Goal: Find specific page/section: Find specific page/section

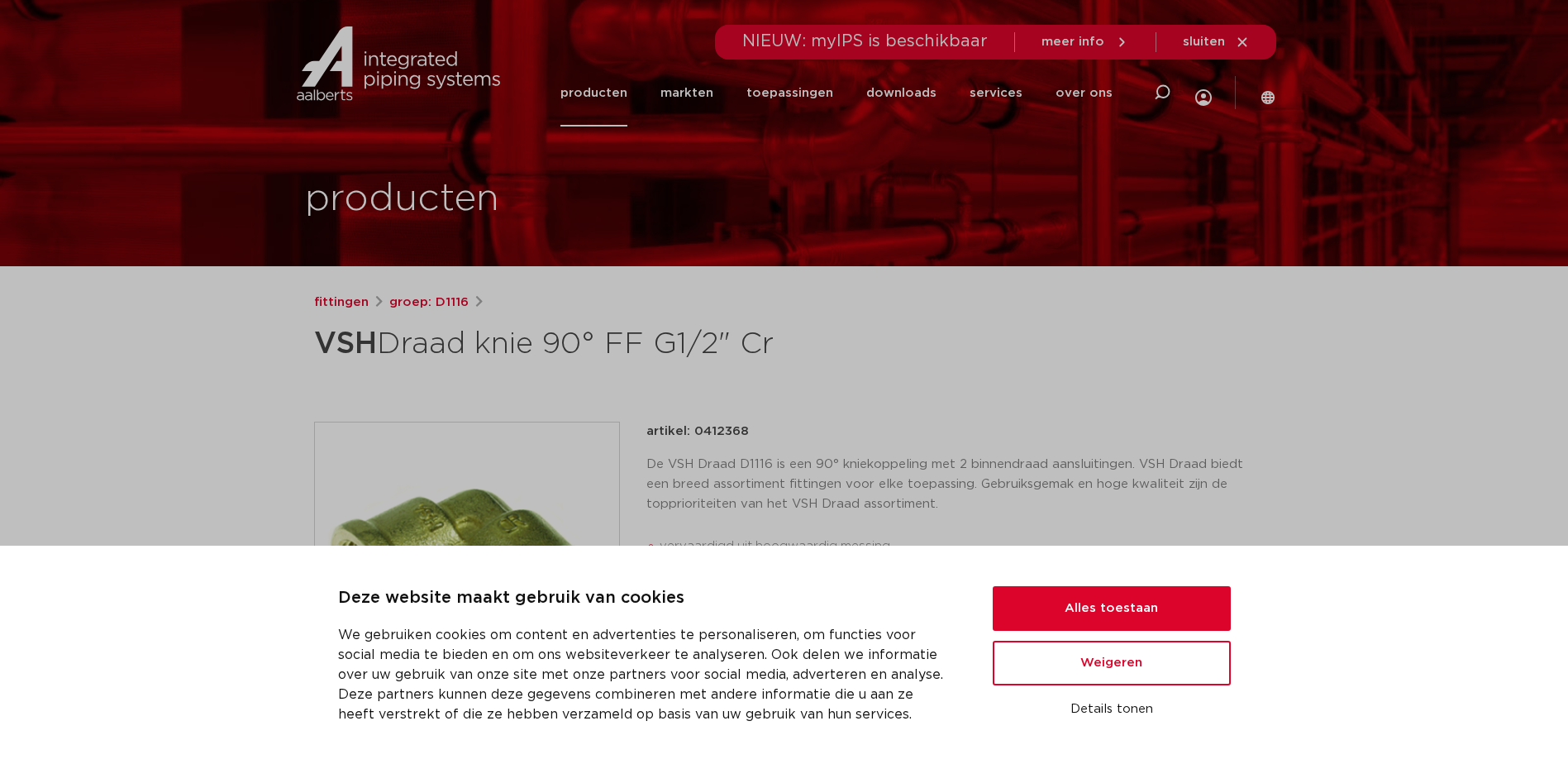
click at [522, 399] on div "fittingen groep: D1116 VSH Draad knie 90° FF G1/2" Cr" at bounding box center [785, 658] width 967 height 732
click at [1197, 656] on button "Weigeren" at bounding box center [1112, 662] width 238 height 44
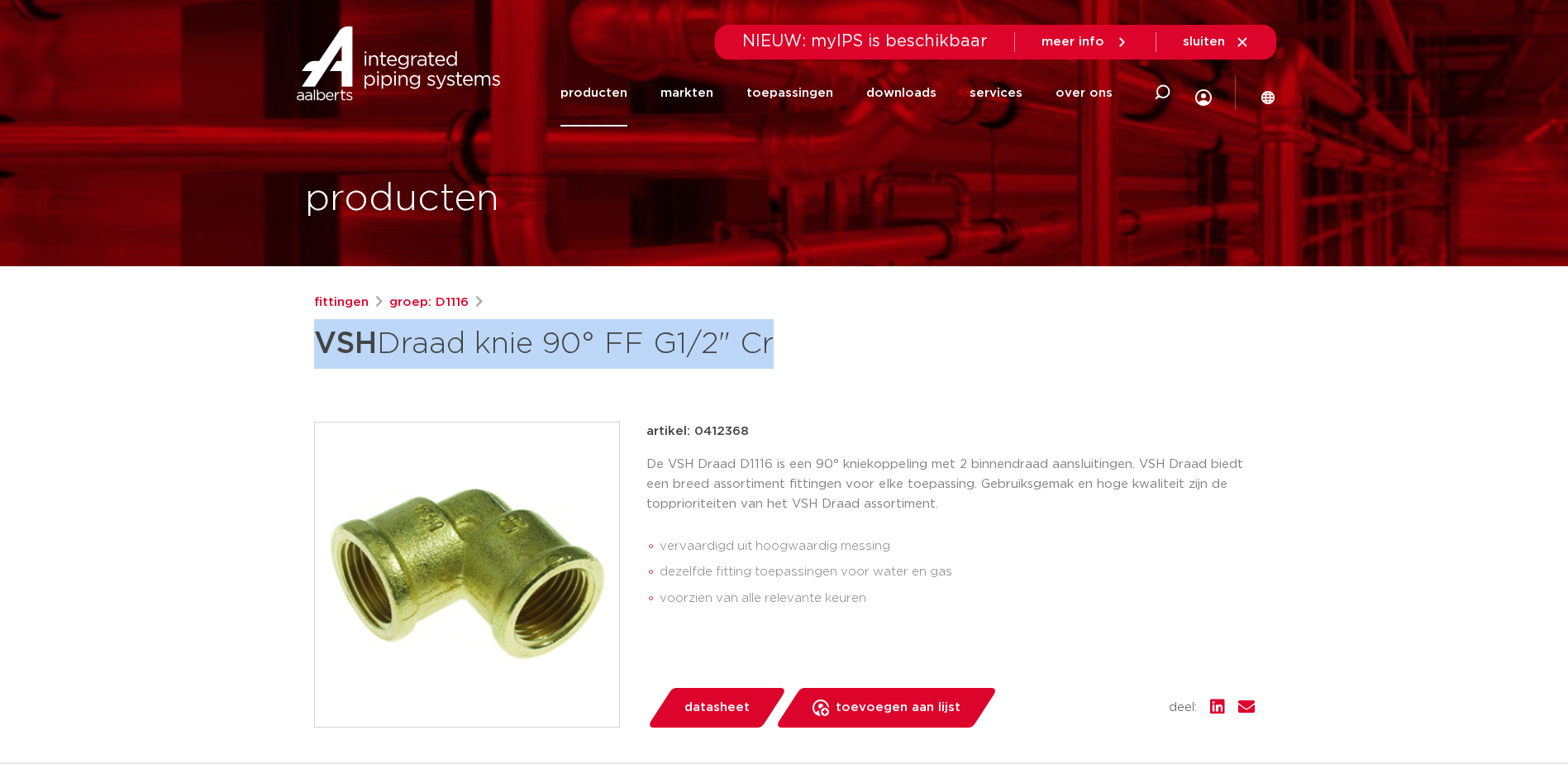
drag, startPoint x: 246, startPoint y: 368, endPoint x: 169, endPoint y: 406, distance: 85.9
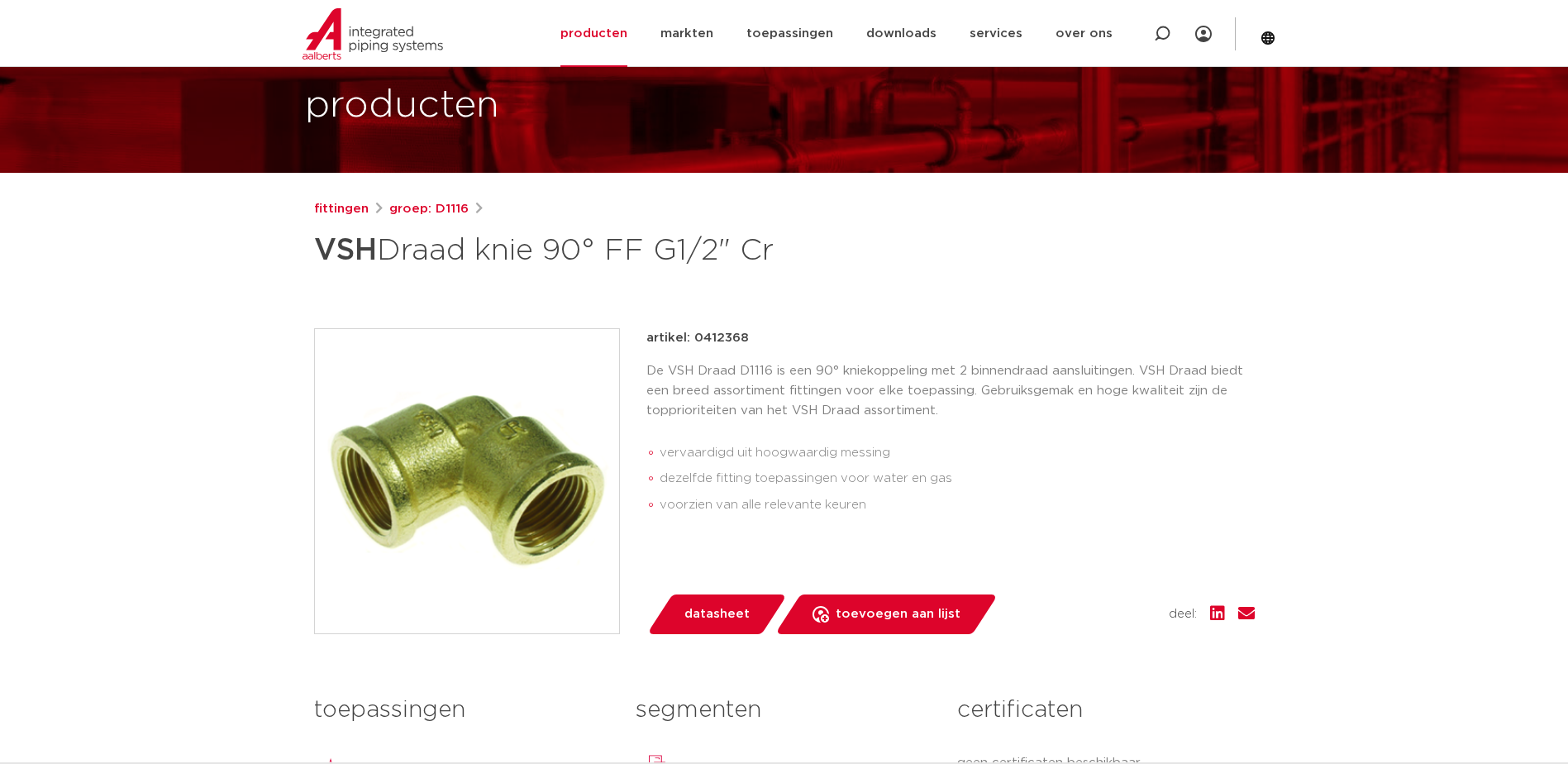
scroll to position [83, 0]
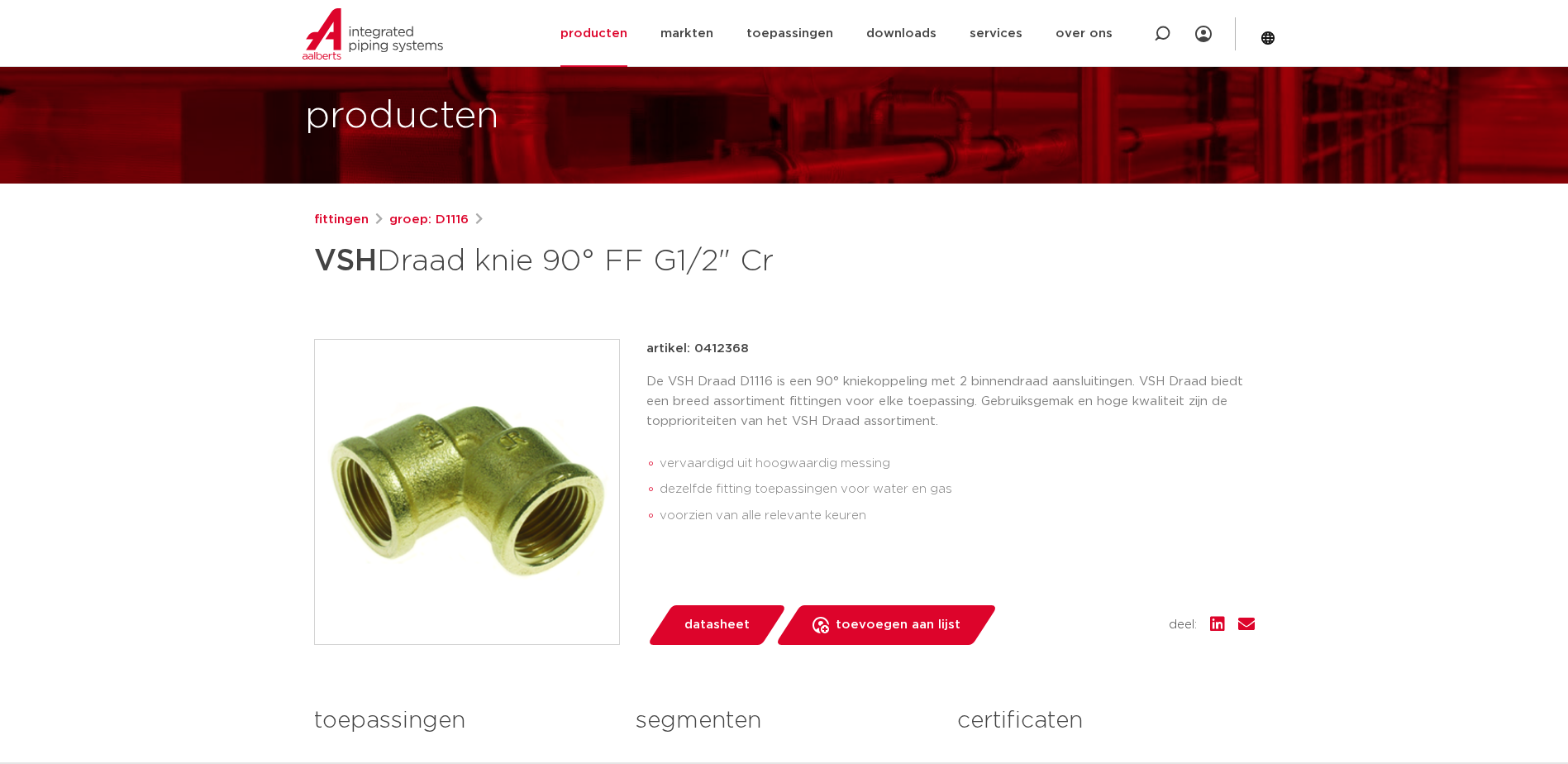
drag, startPoint x: 779, startPoint y: 265, endPoint x: 311, endPoint y: 263, distance: 468.0
click at [311, 263] on div "fittingen groep: D1116 VSH Draad knie 90° FF G1/2" Cr" at bounding box center [785, 575] width 967 height 732
copy h1 "VSH Draad knie 90° FF G1/2" Cr"
click at [1153, 27] on div at bounding box center [1162, 33] width 66 height 67
paste input "VSH Draad knie 90° FF G1/2" Cr"
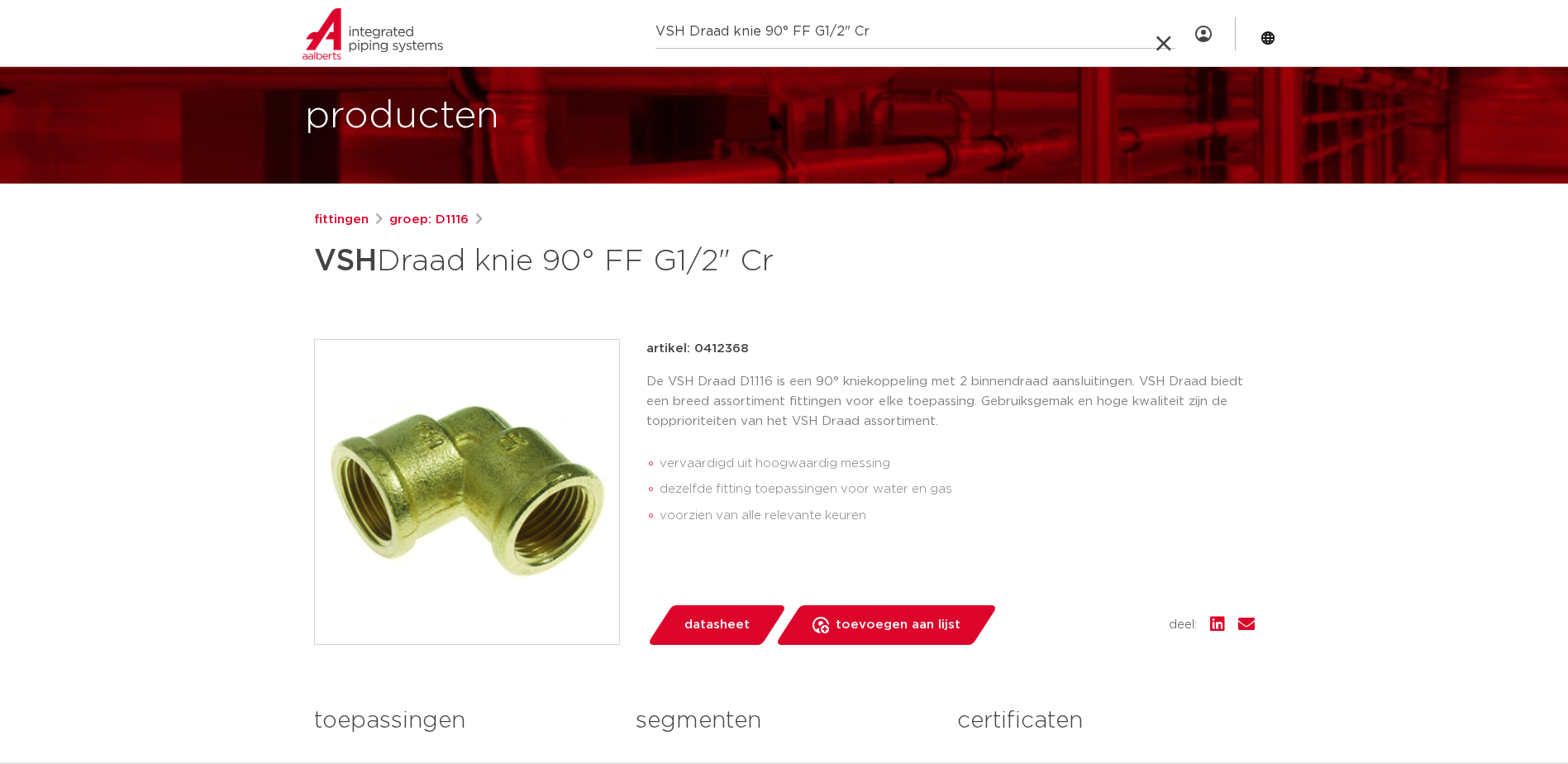
drag, startPoint x: 803, startPoint y: 30, endPoint x: 792, endPoint y: 30, distance: 11.0
click at [792, 29] on input "VSH Draad knie 90° FF G1/2" Cr" at bounding box center [915, 32] width 520 height 33
drag, startPoint x: 851, startPoint y: 25, endPoint x: 1023, endPoint y: 31, distance: 172.1
click at [1025, 30] on input "VSH Draad knie 90° MF G1/2" Cr" at bounding box center [915, 32] width 520 height 33
type input "VSH Draad knie 90° MF G1/2""
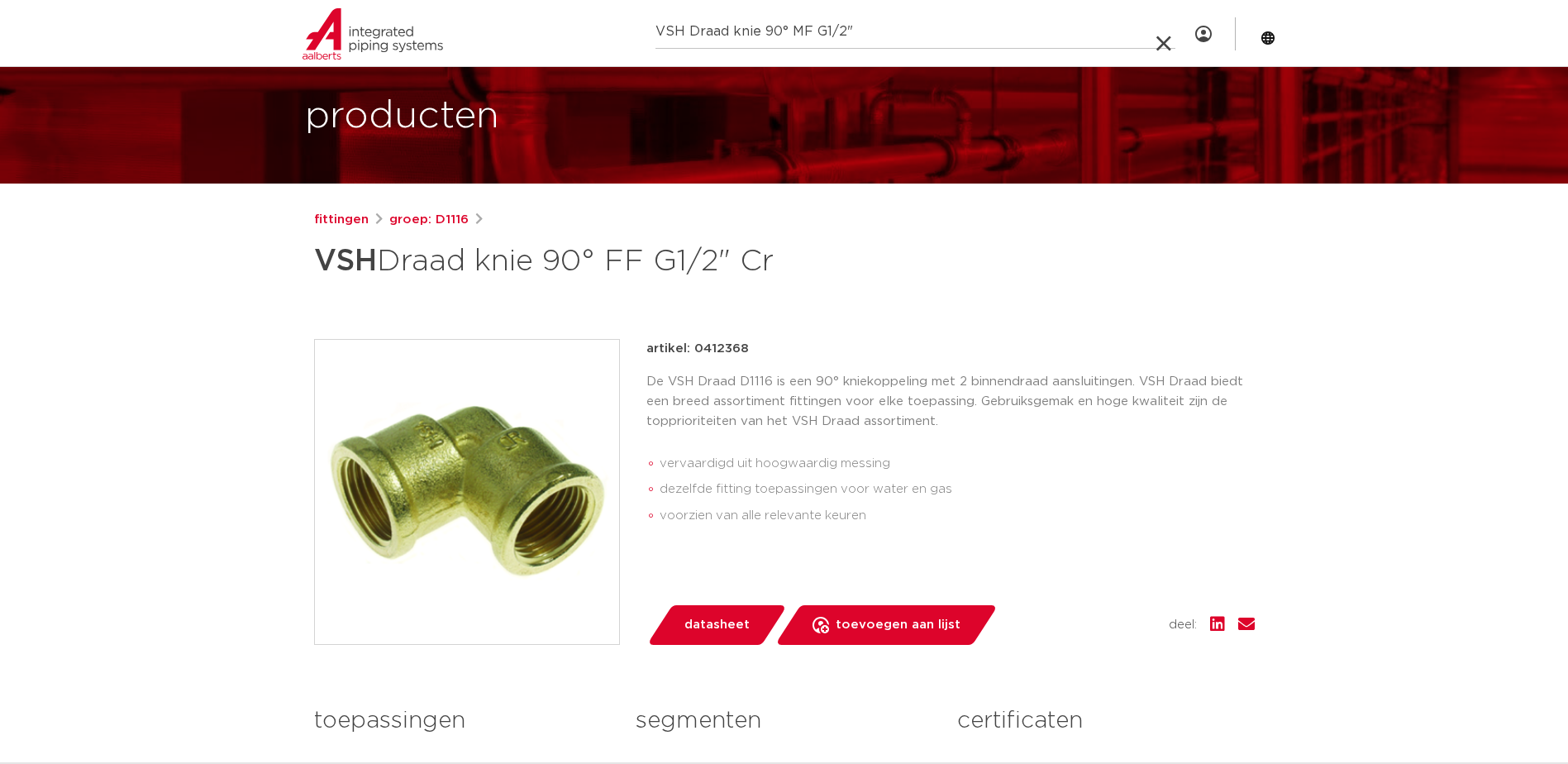
click button "Zoeken" at bounding box center [0, 0] width 0 height 0
